Goal: Information Seeking & Learning: Find specific fact

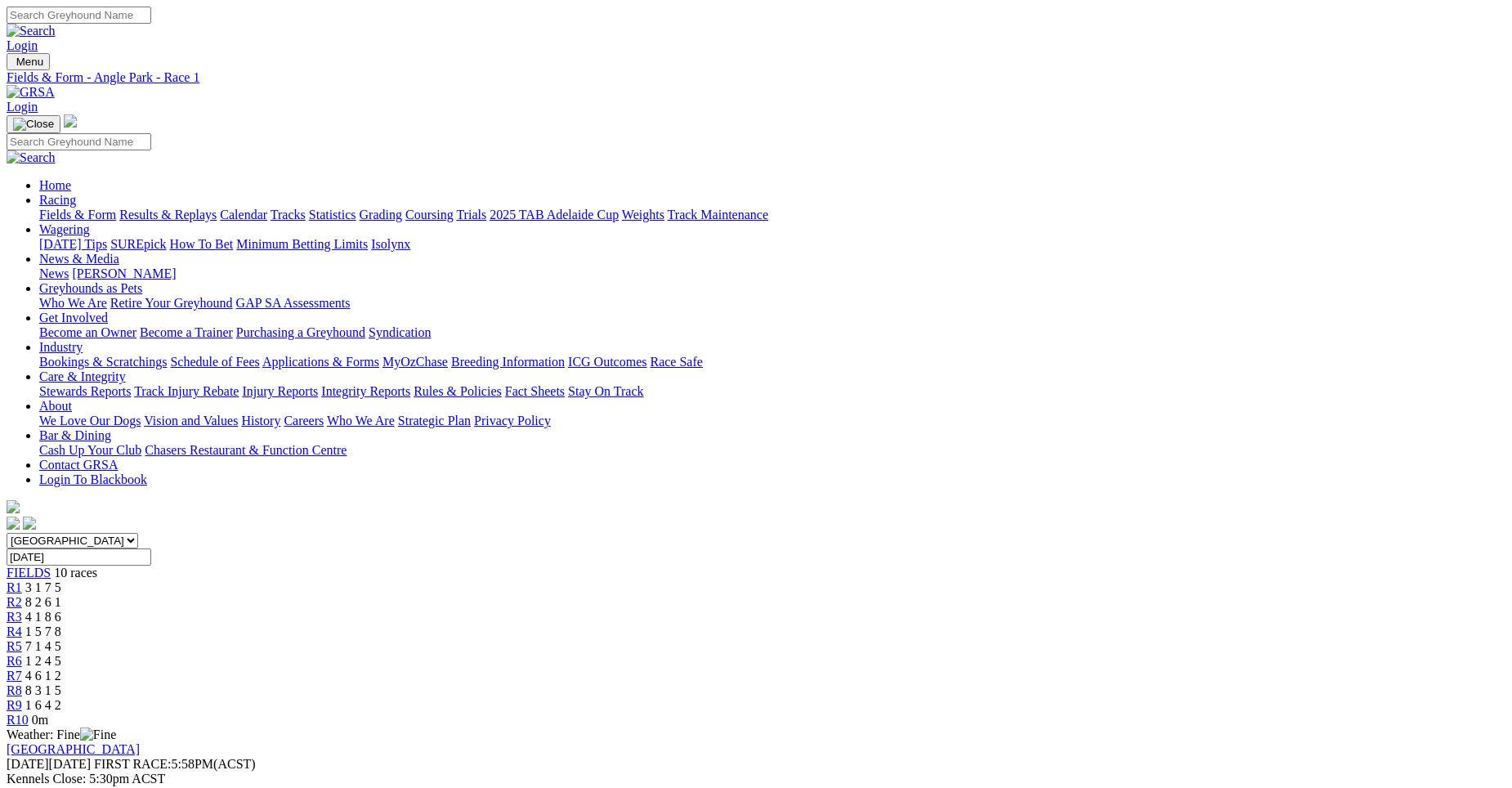
click at [497, 595] on div "R2 8 2 6 1" at bounding box center [756, 602] width 1498 height 15
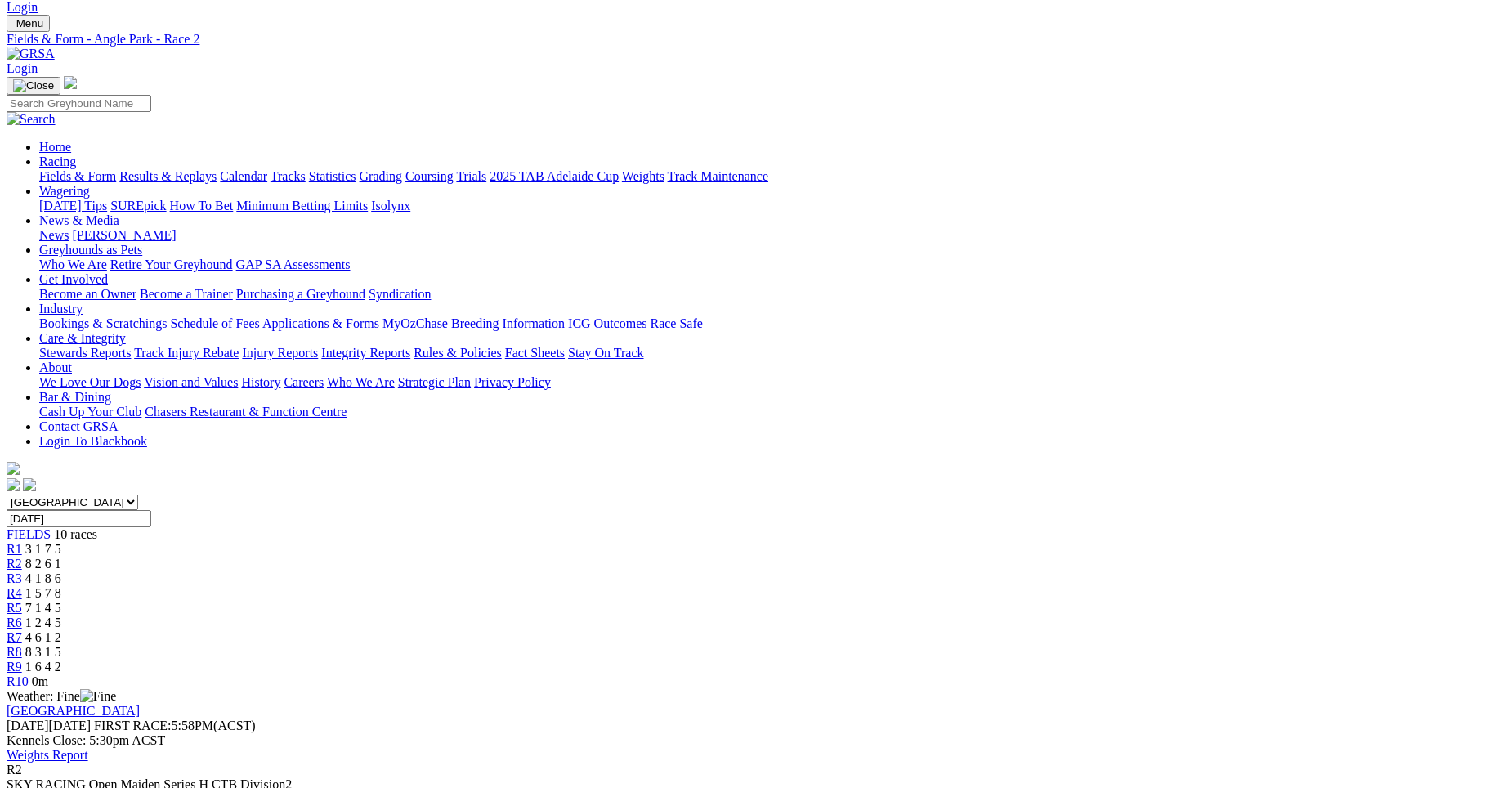
scroll to position [34, 0]
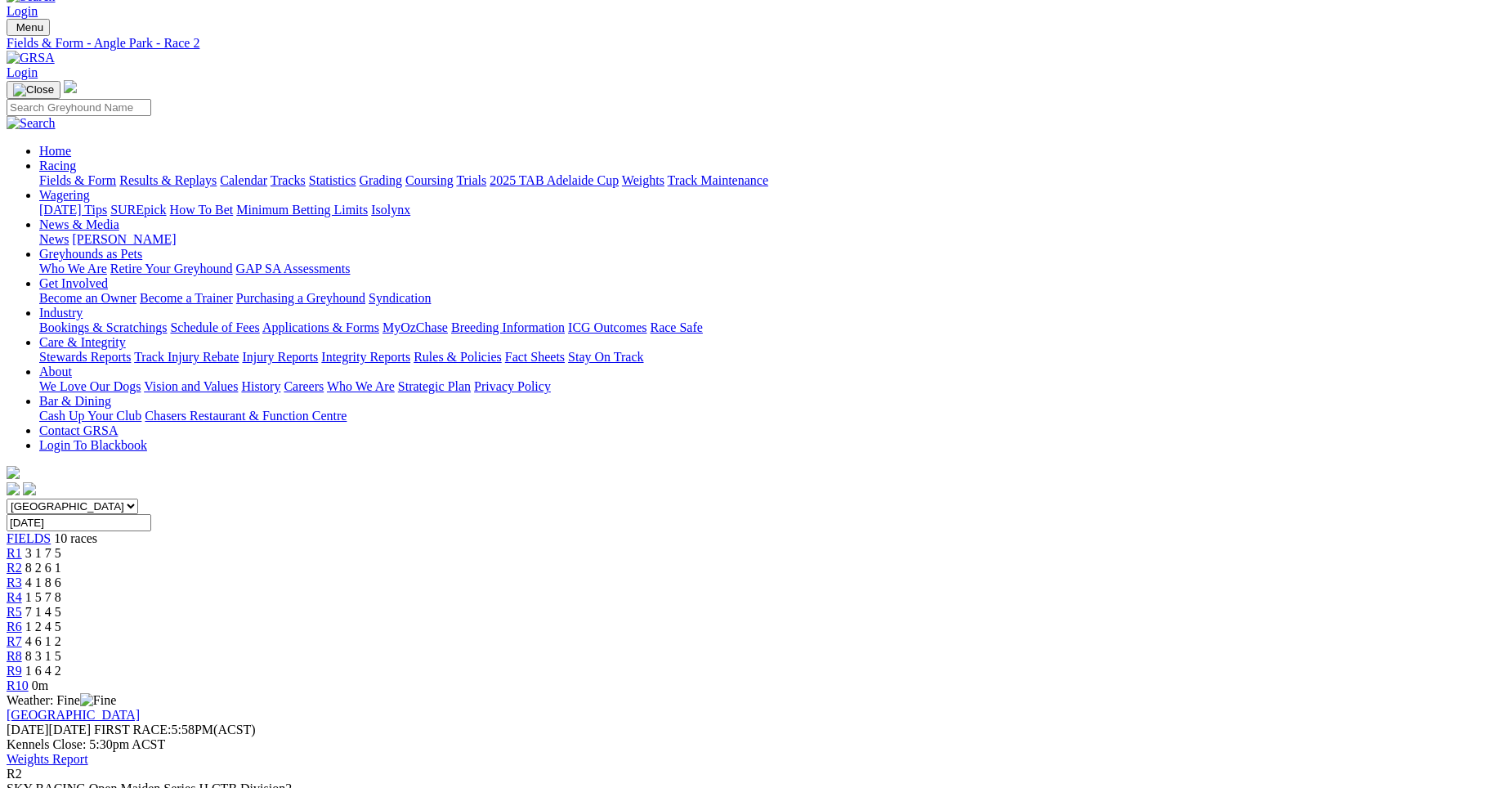
click at [61, 546] on span "3 1 7 5" at bounding box center [43, 552] width 36 height 14
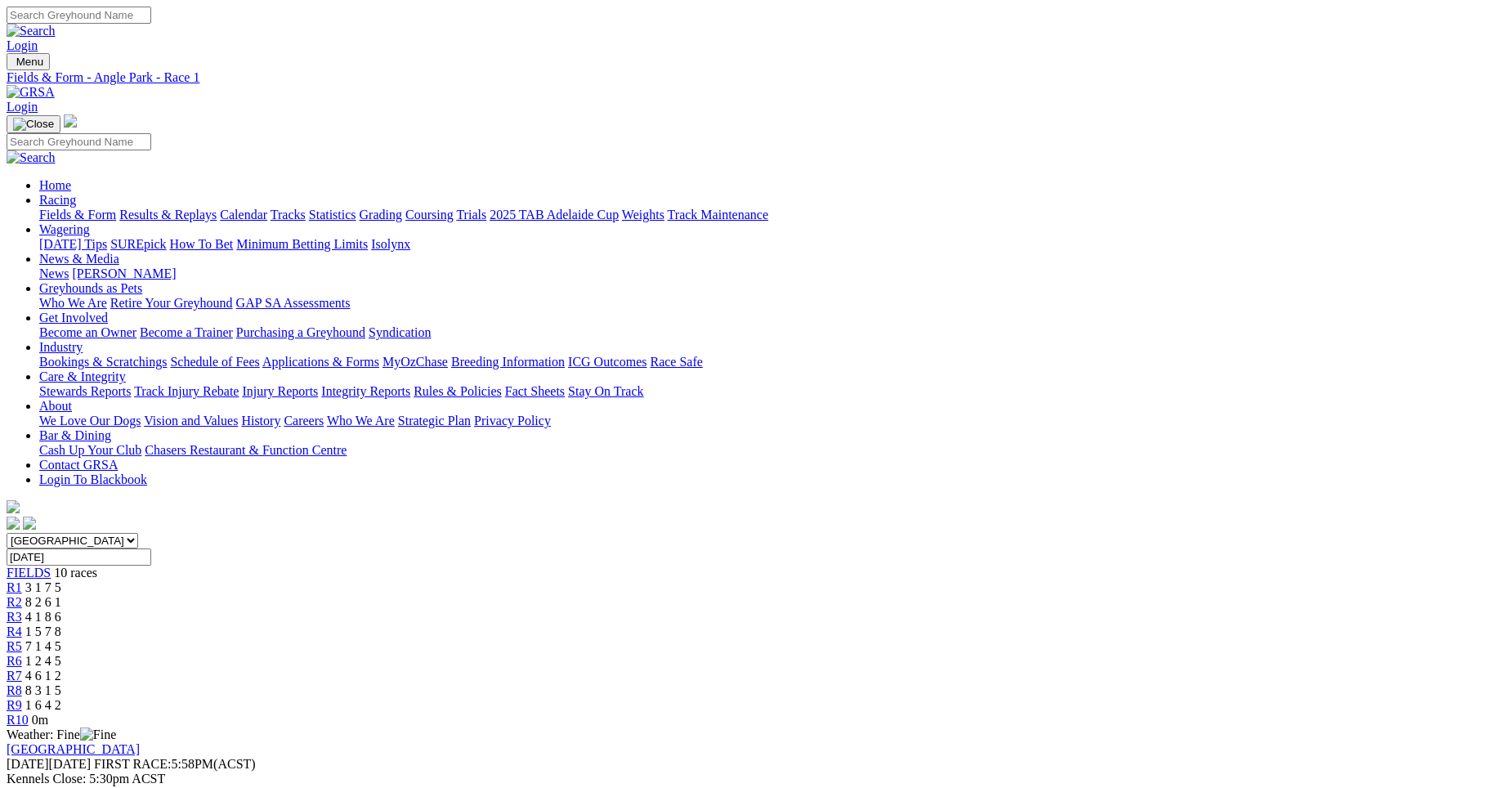
click at [61, 610] on span "4 1 8 6" at bounding box center [43, 616] width 36 height 14
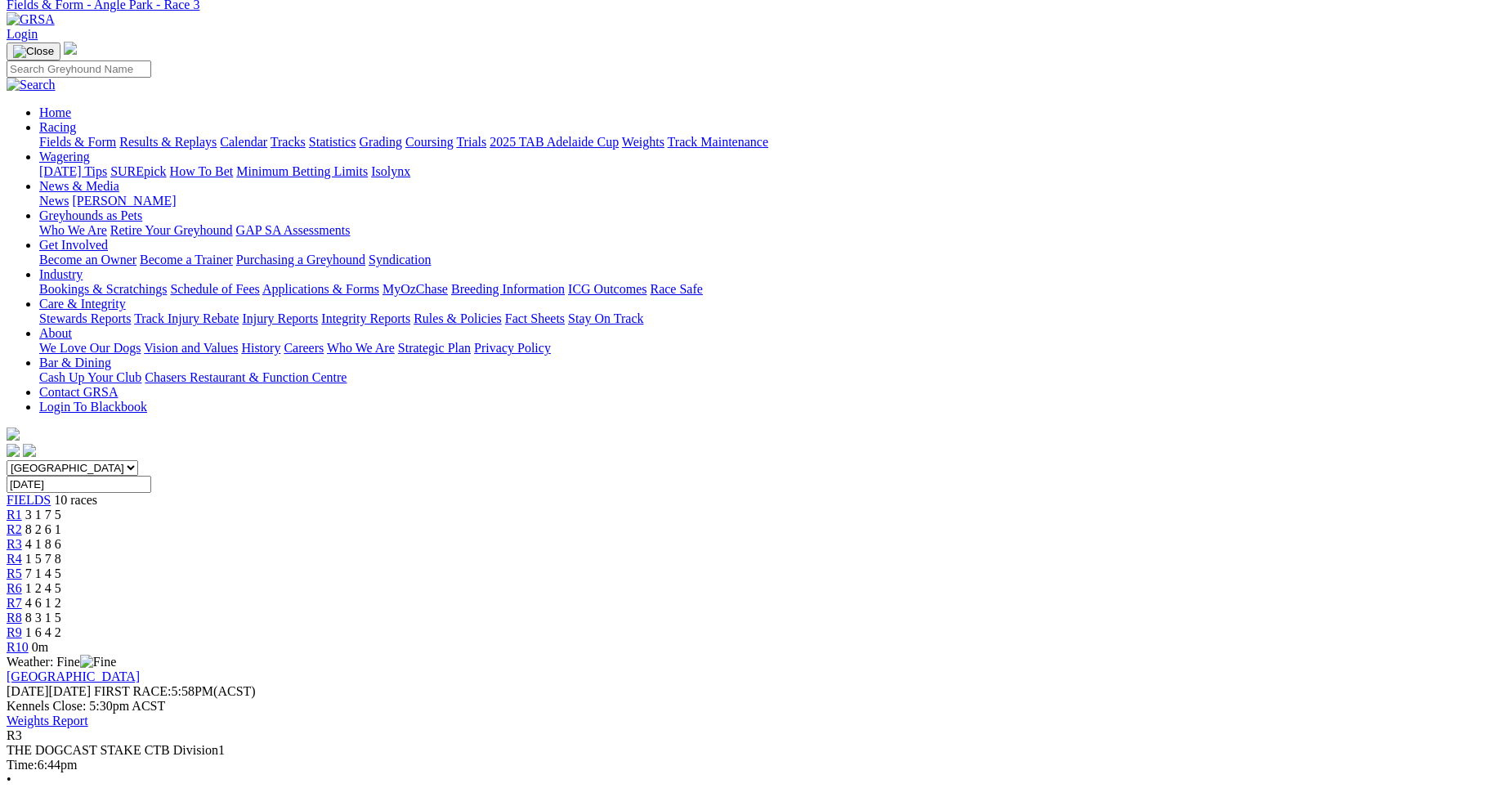
scroll to position [62, 0]
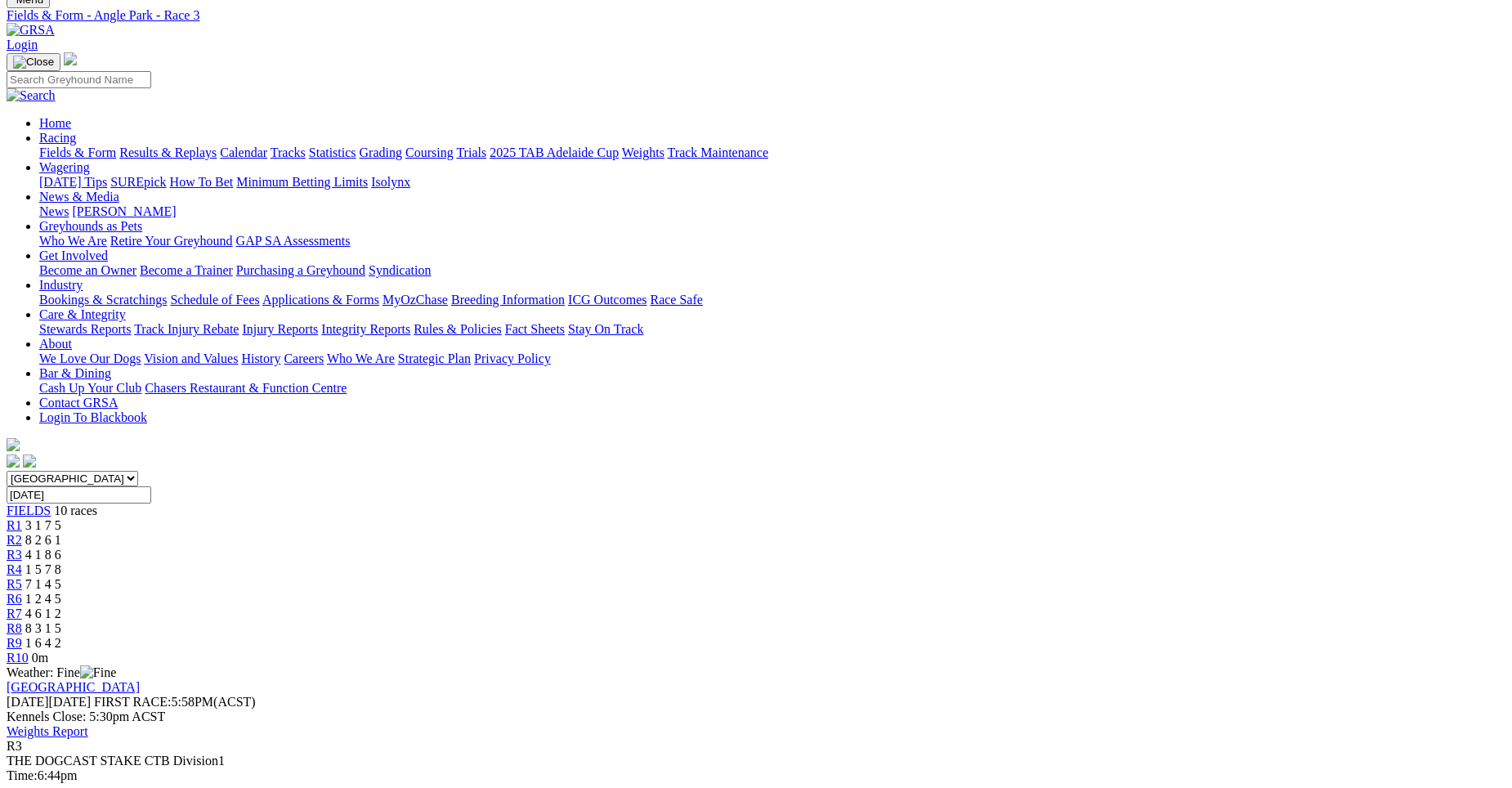
click at [61, 562] on span "1 5 7 8" at bounding box center [43, 569] width 36 height 14
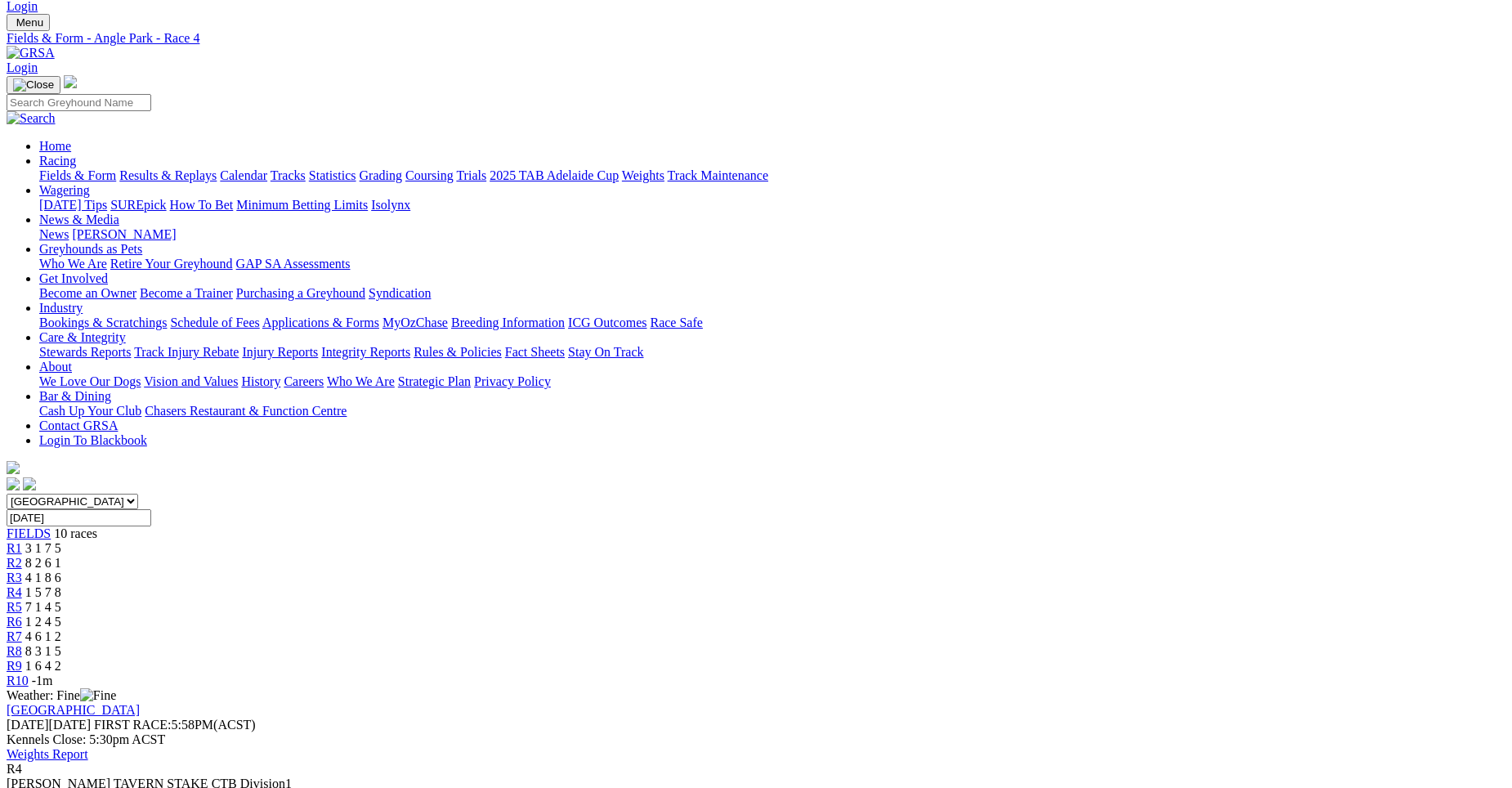
scroll to position [38, 0]
click at [61, 602] on span "7 1 4 5" at bounding box center [43, 609] width 36 height 14
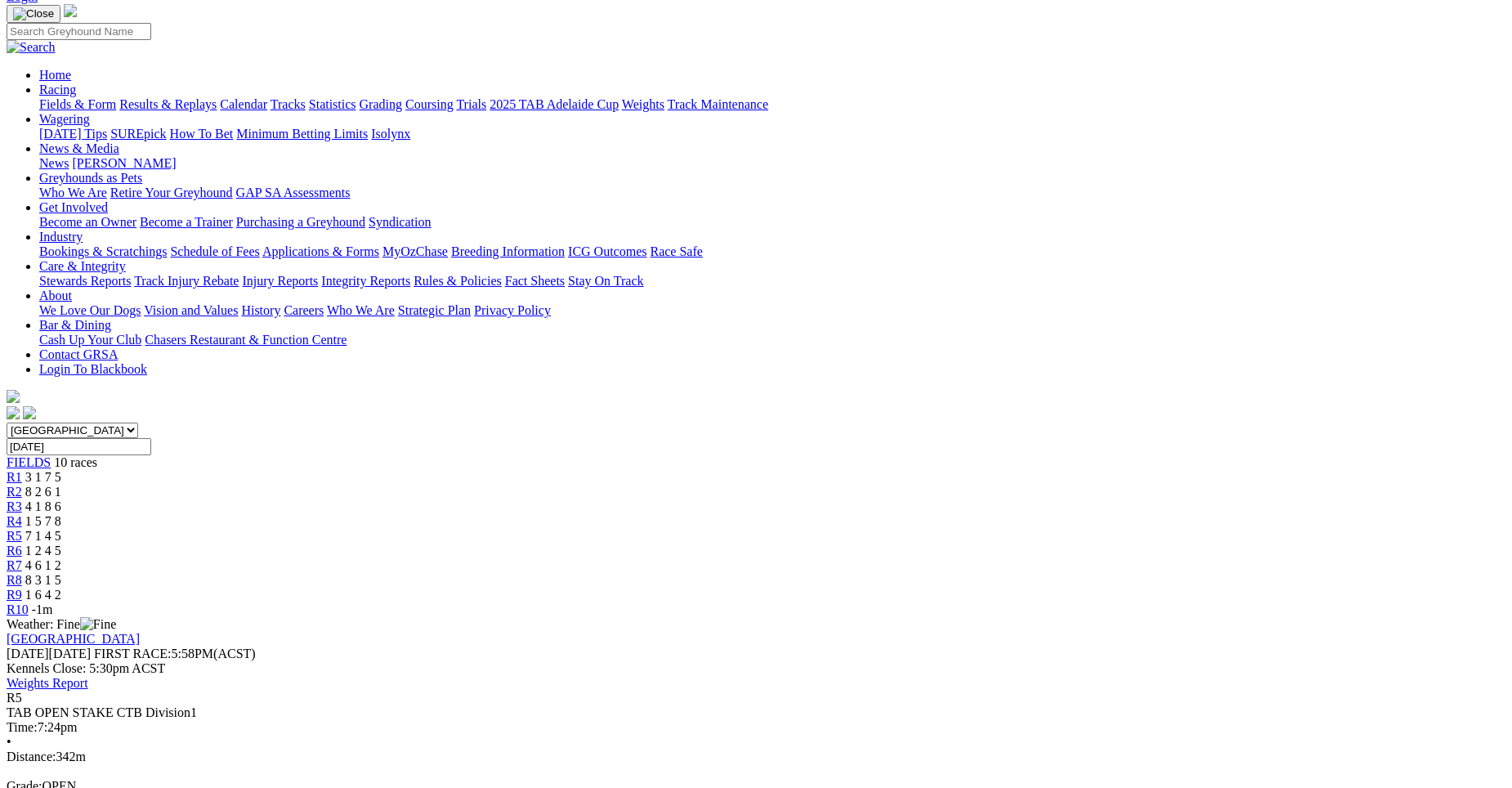
scroll to position [77, 0]
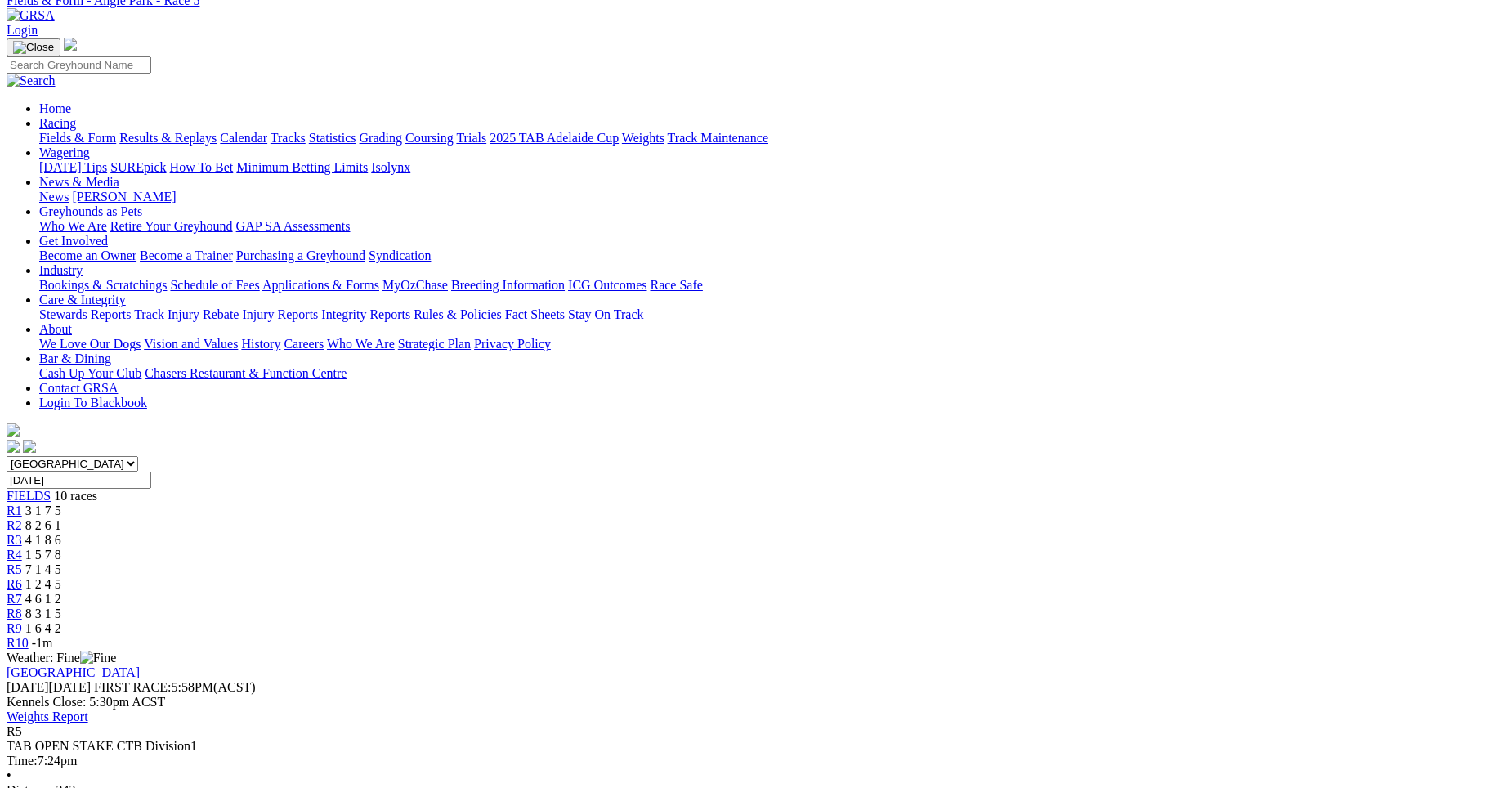
click at [61, 577] on span "1 2 4 5" at bounding box center [43, 583] width 36 height 14
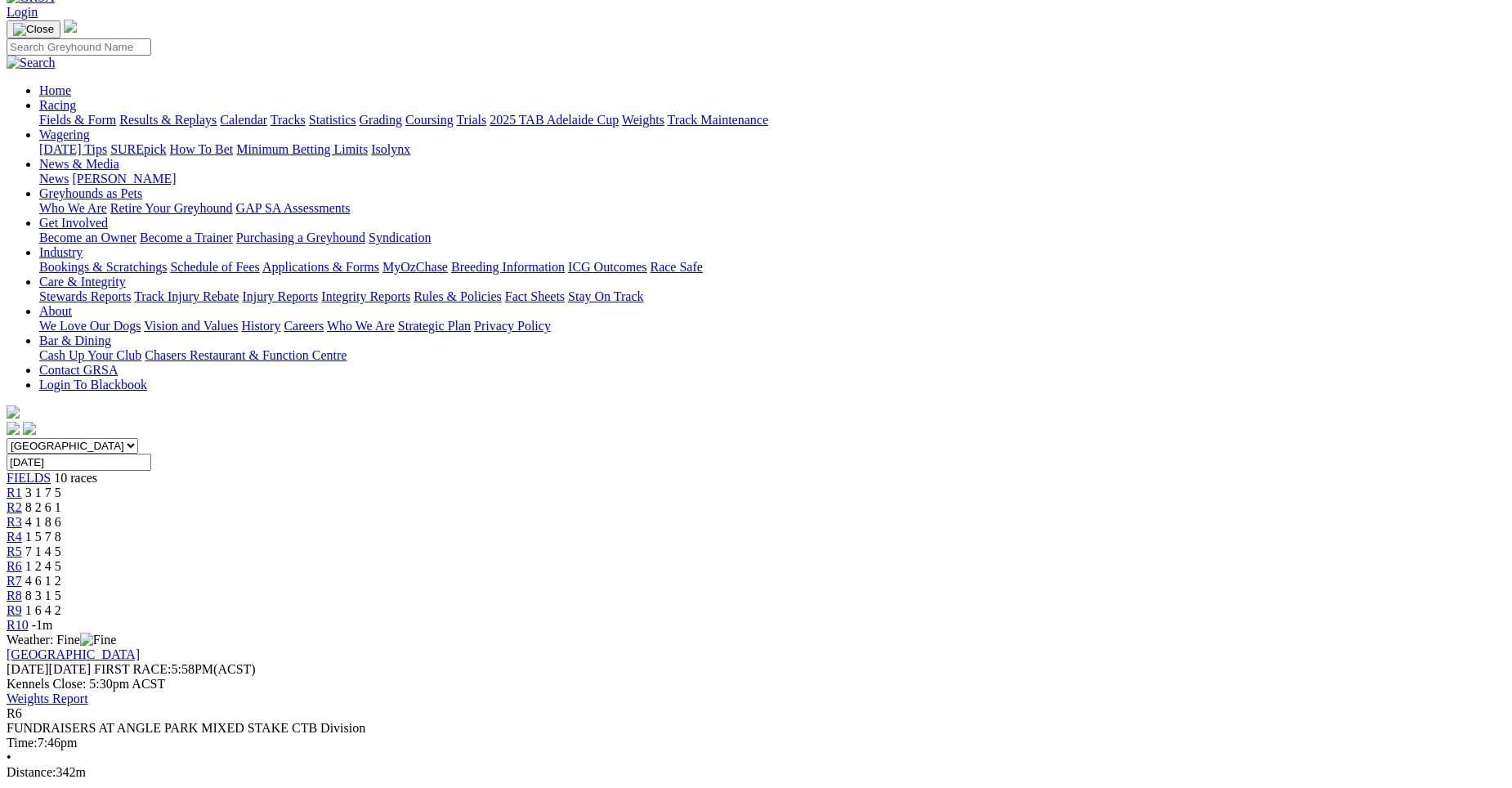
scroll to position [88, 0]
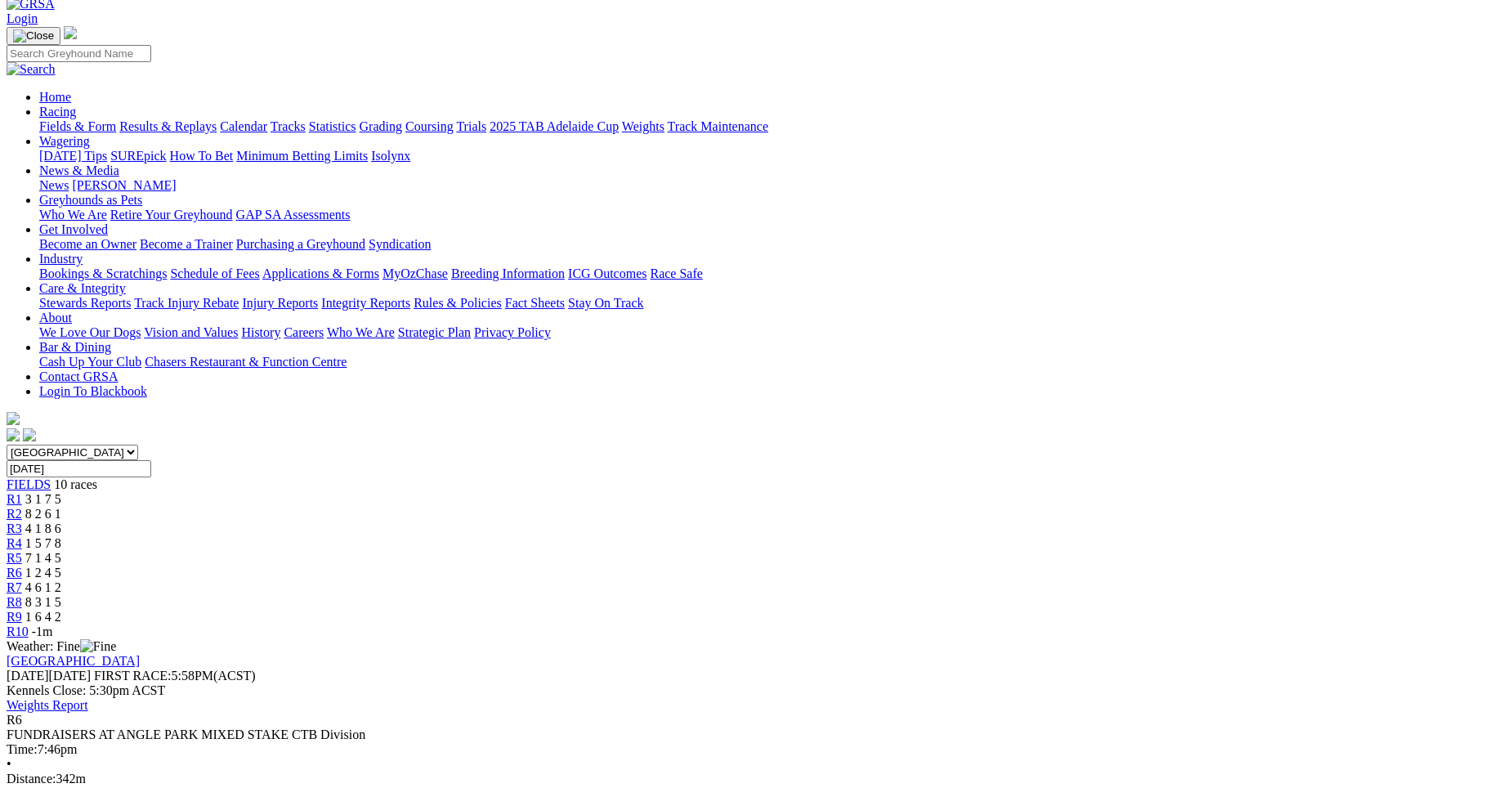
click at [22, 581] on link "R7" at bounding box center [15, 587] width 16 height 14
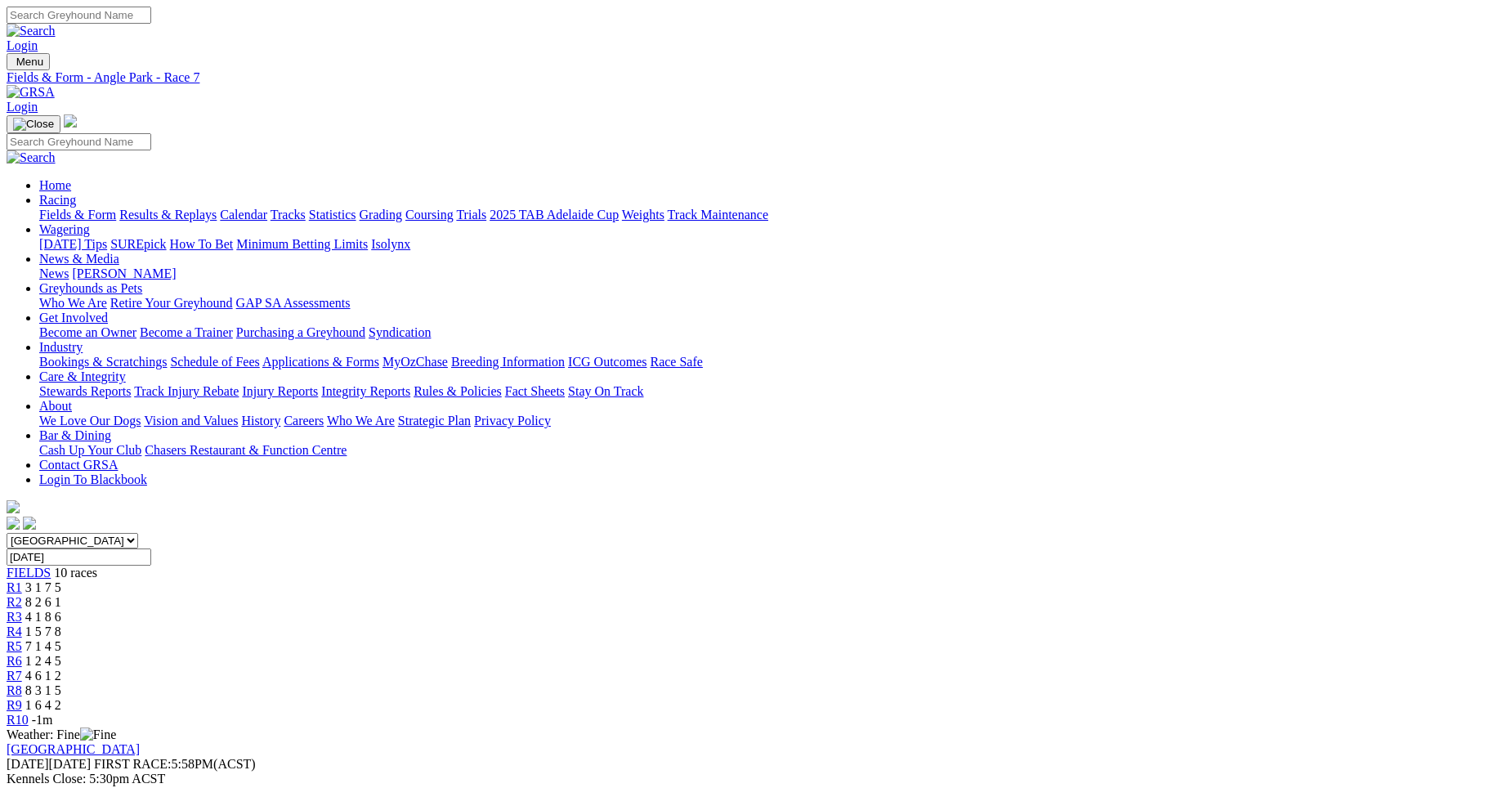
click at [61, 683] on span "8 3 1 5" at bounding box center [43, 690] width 36 height 14
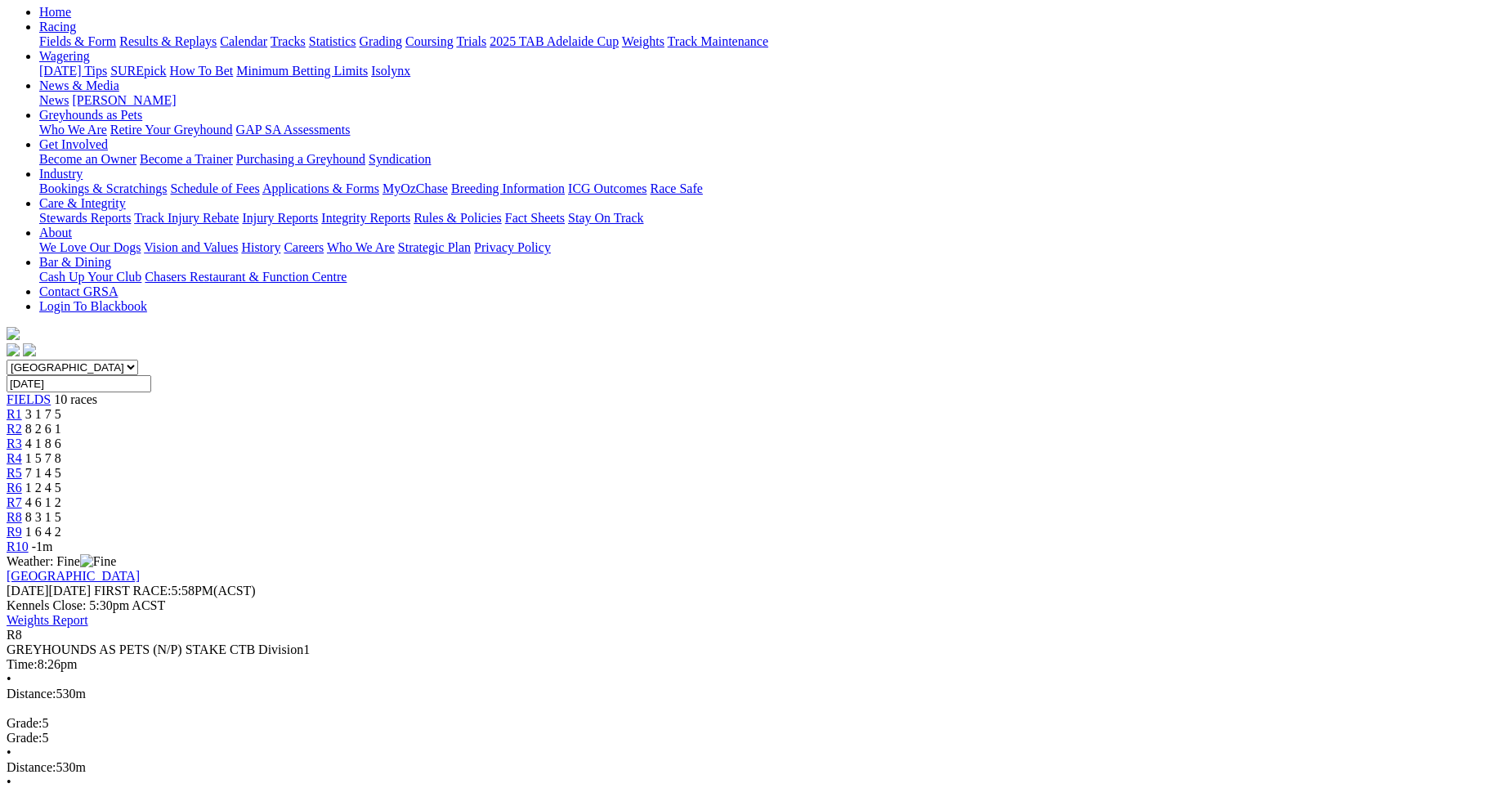
scroll to position [135, 0]
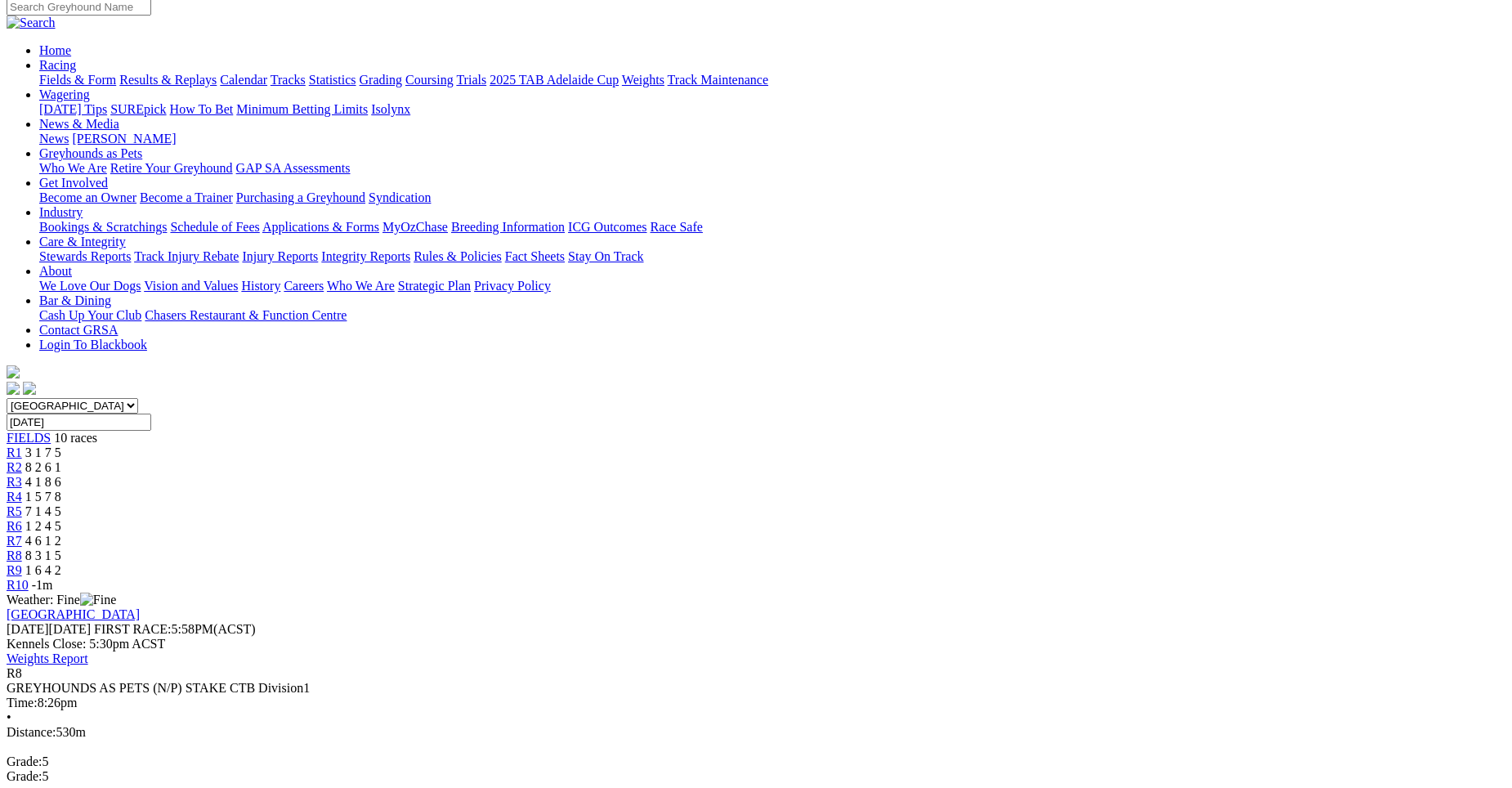
click at [61, 563] on span "1 6 4 2" at bounding box center [43, 570] width 36 height 14
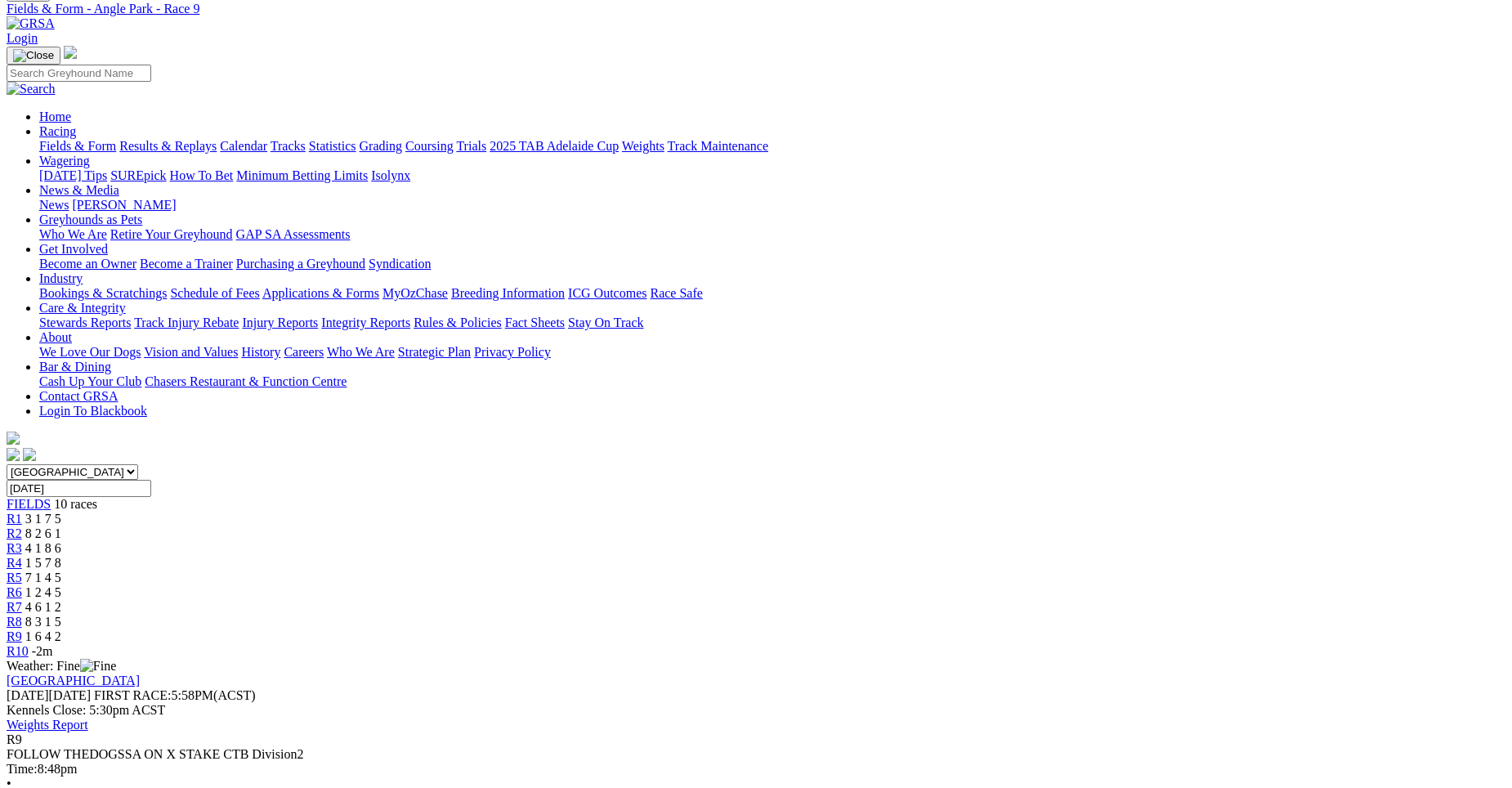
scroll to position [68, 0]
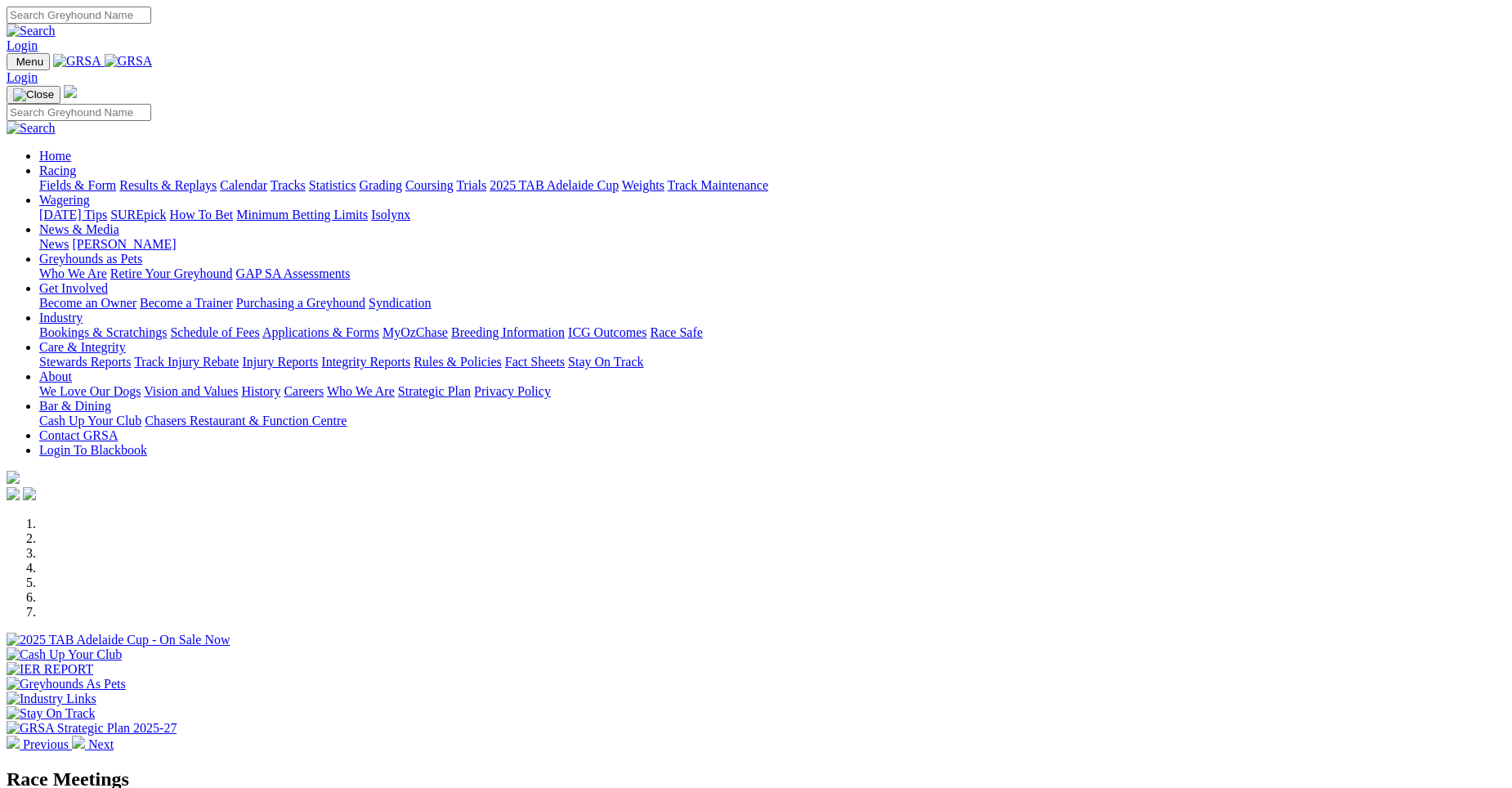
scroll to position [1239, 0]
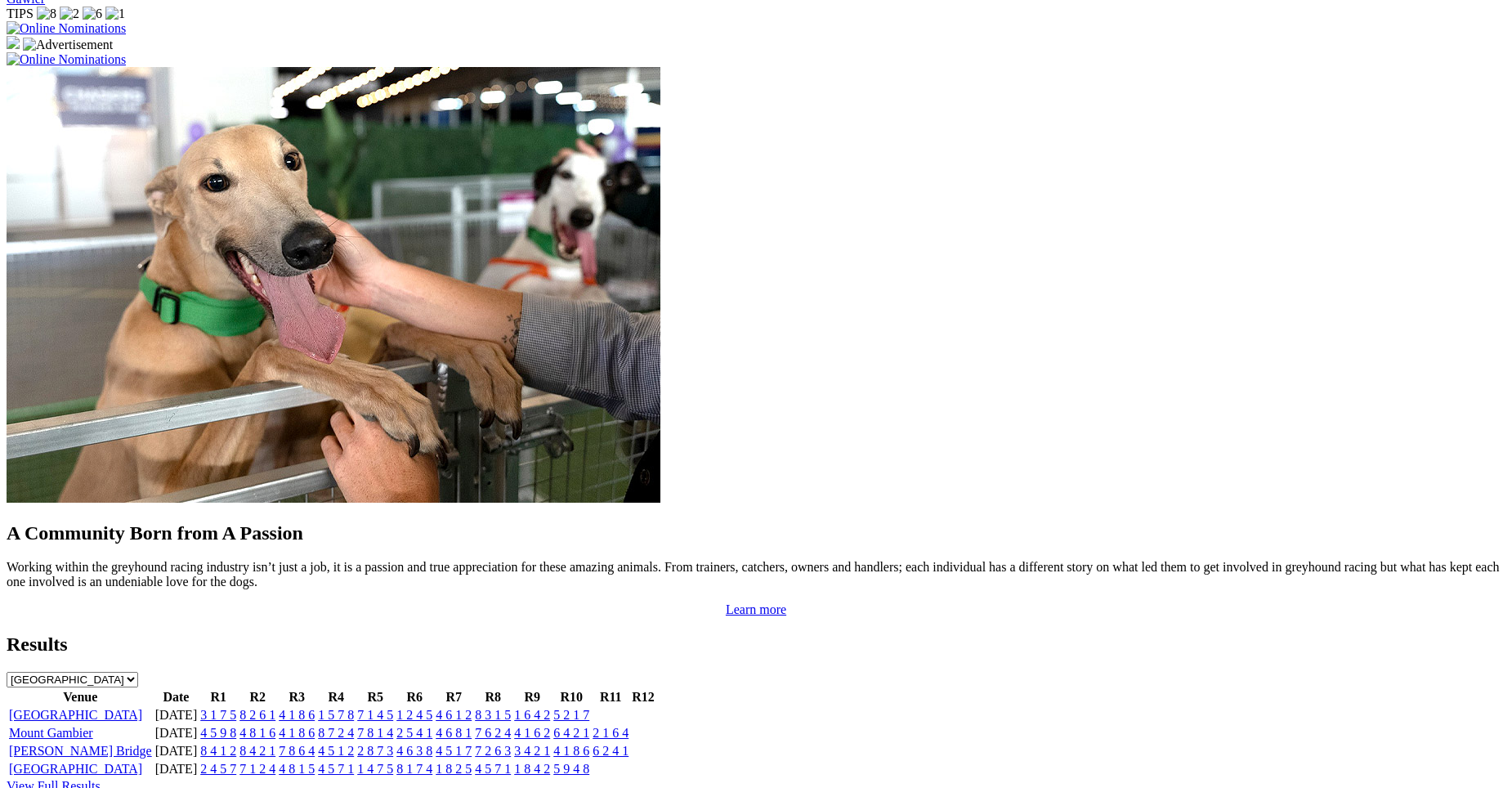
click at [589, 708] on link "5 2 1 7" at bounding box center [571, 714] width 36 height 14
